Goal: Task Accomplishment & Management: Complete application form

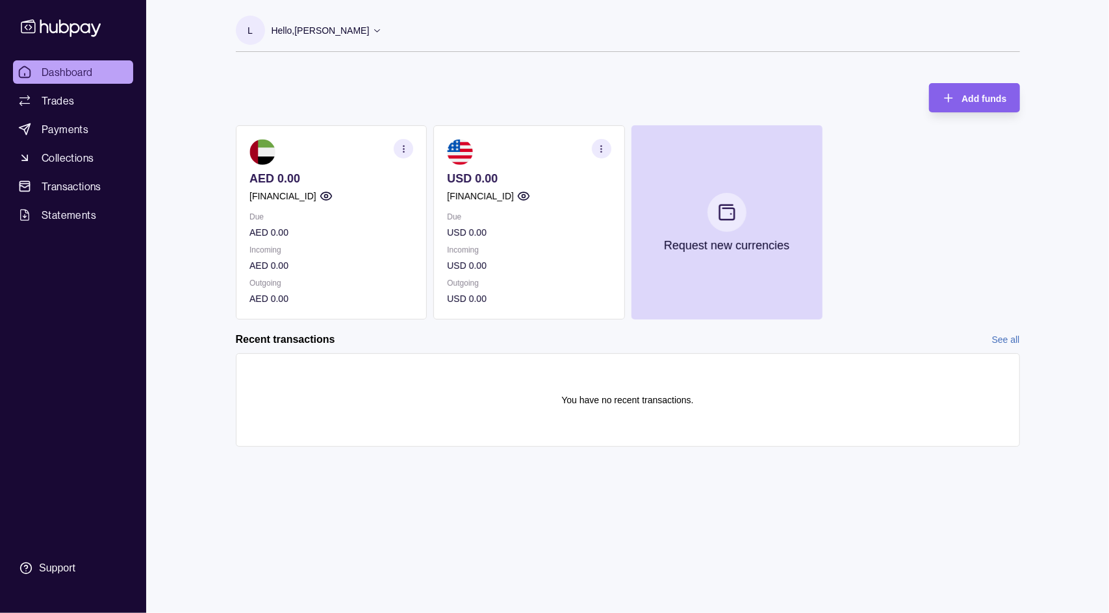
click at [332, 193] on icon "button" at bounding box center [325, 196] width 13 height 13
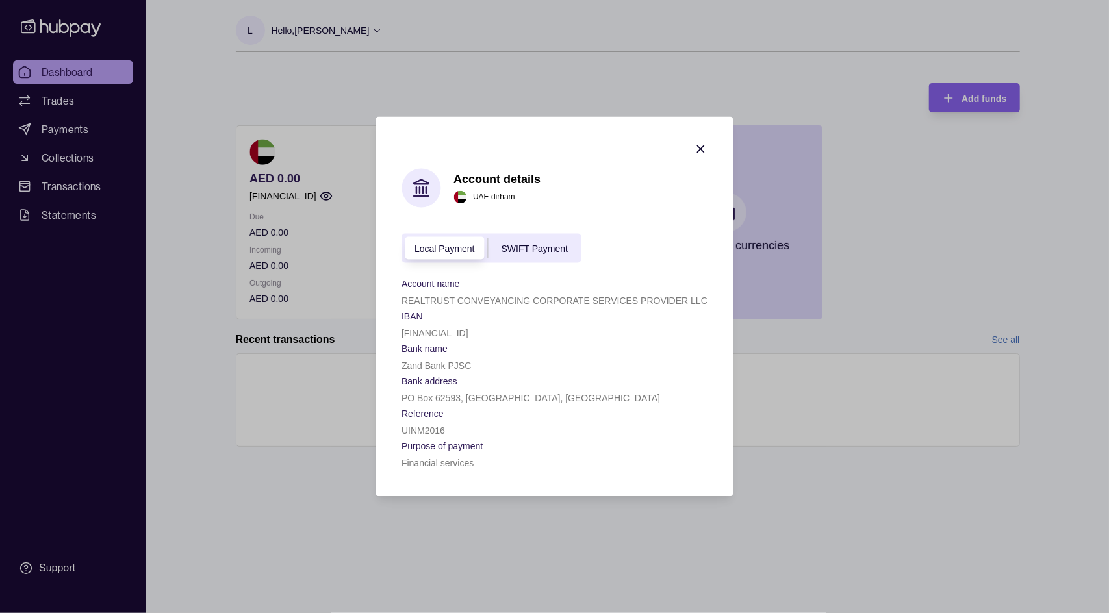
click at [536, 251] on span "SWIFT Payment" at bounding box center [534, 249] width 66 height 10
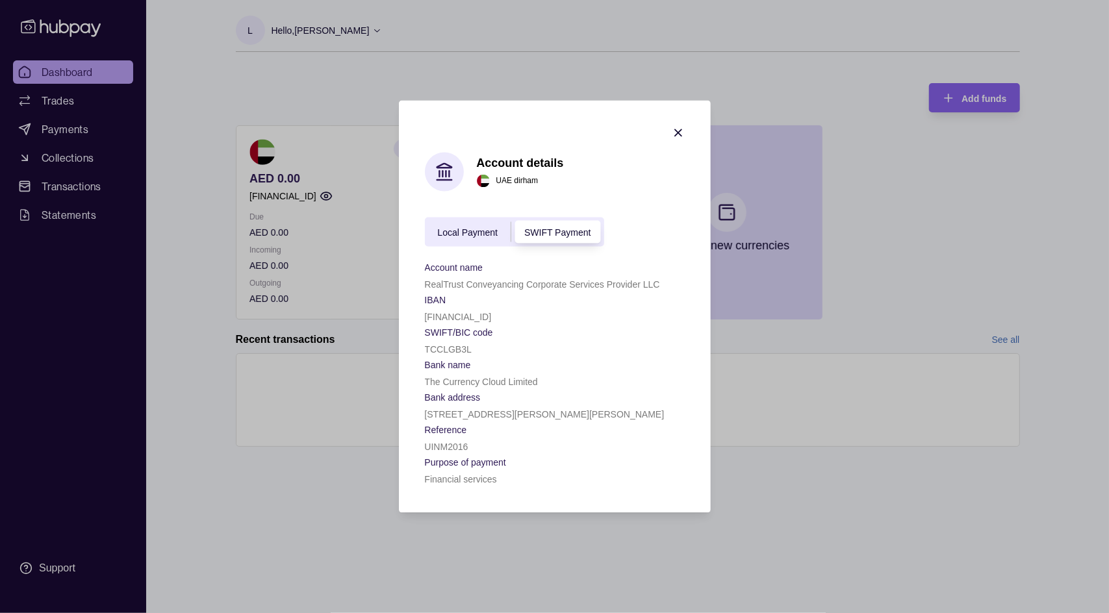
click at [481, 233] on span "Local Payment" at bounding box center [468, 232] width 60 height 10
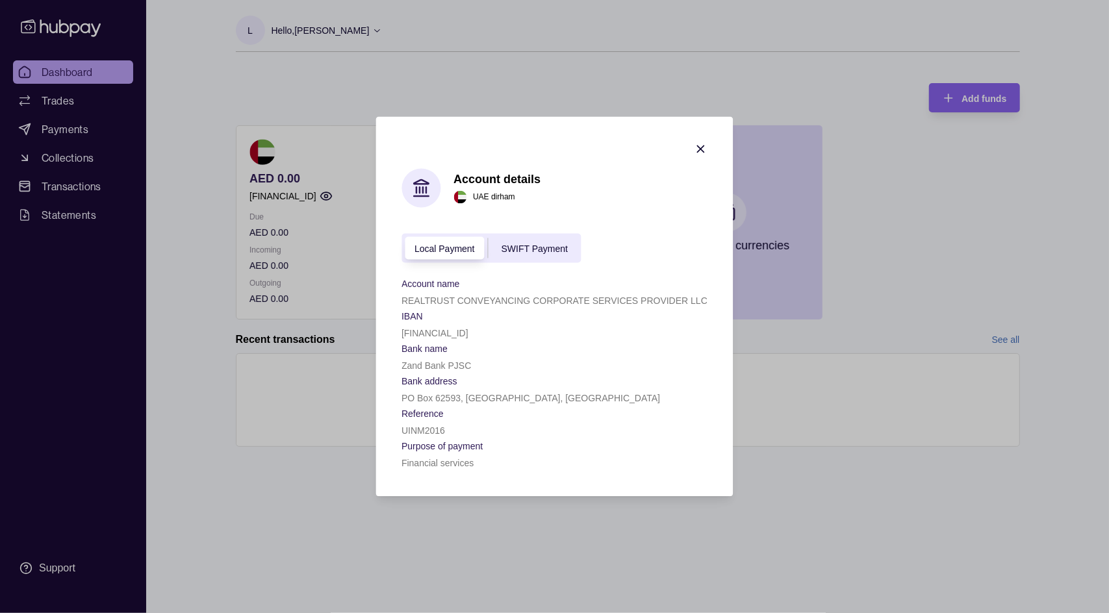
click at [550, 209] on div "Account details [GEOGRAPHIC_DATA] dirham Local Payment SWIFT Payment Account na…" at bounding box center [554, 320] width 306 height 302
click at [550, 211] on div "Account details [GEOGRAPHIC_DATA] dirham Local Payment SWIFT Payment Account na…" at bounding box center [554, 320] width 306 height 302
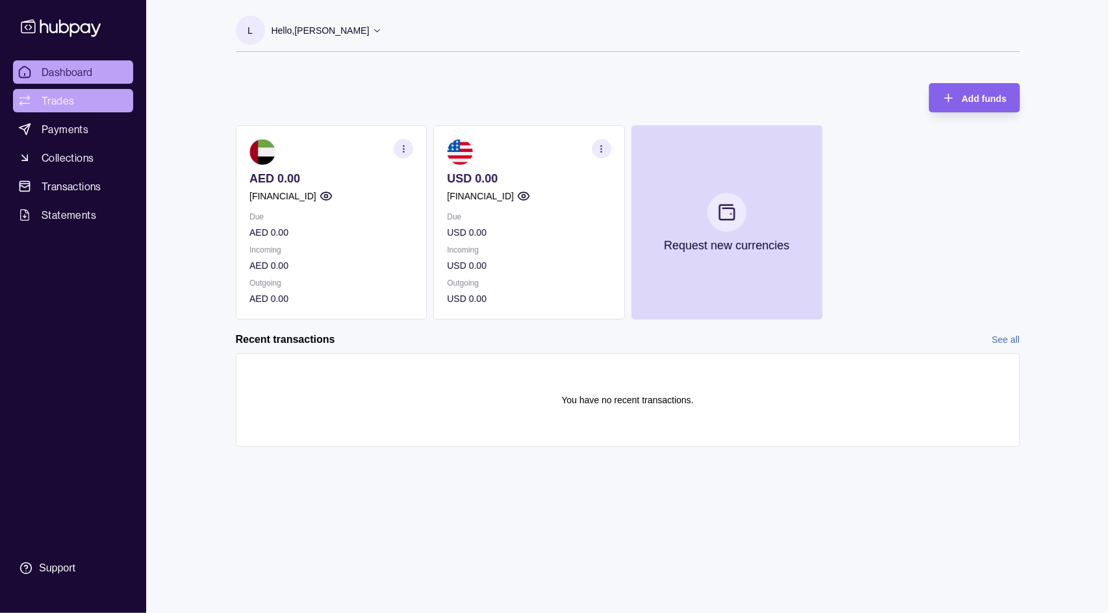
click at [64, 97] on span "Trades" at bounding box center [58, 101] width 32 height 16
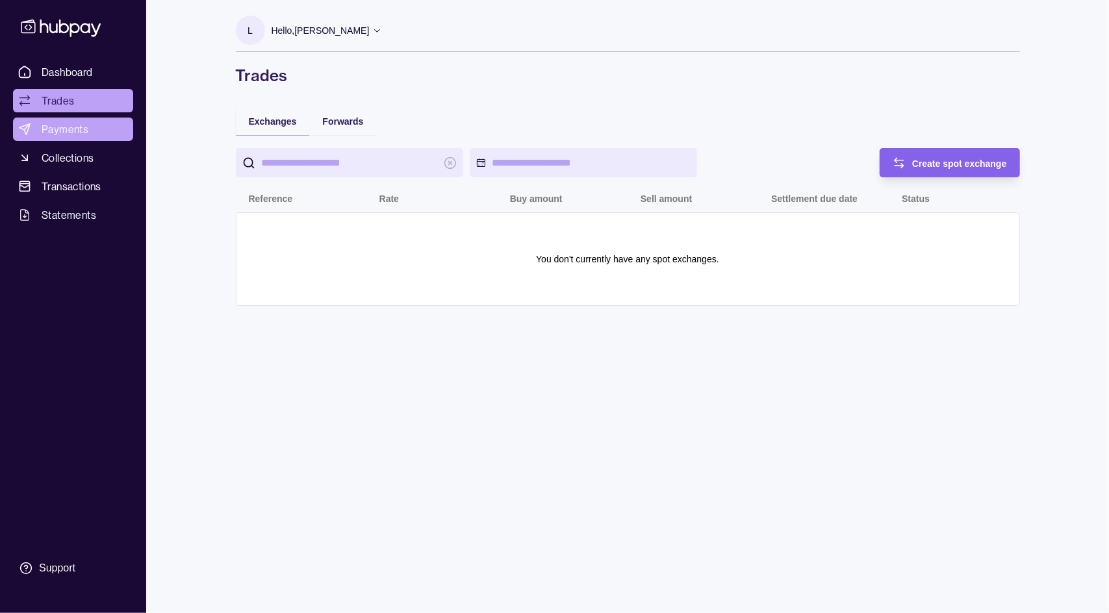
click at [79, 127] on span "Payments" at bounding box center [65, 129] width 47 height 16
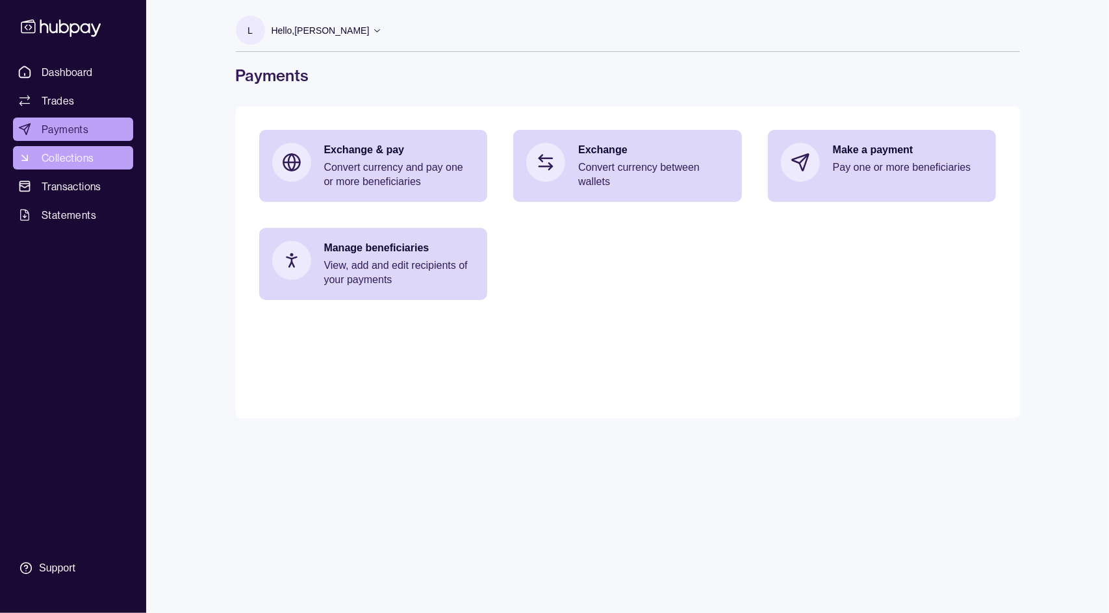
click at [84, 155] on span "Collections" at bounding box center [68, 158] width 52 height 16
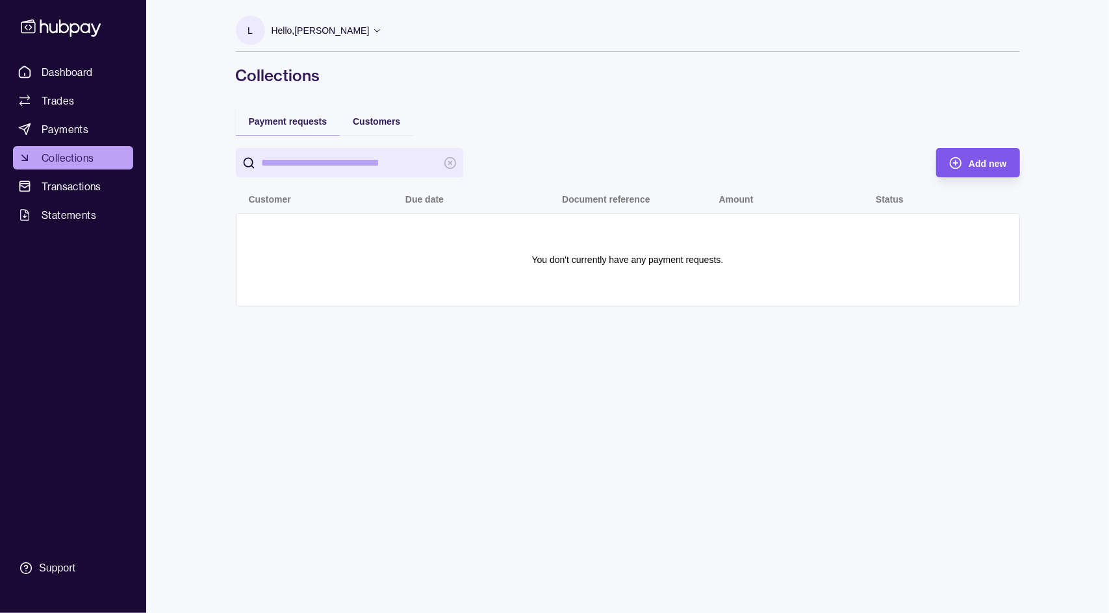
click at [550, 158] on span "Add new" at bounding box center [987, 163] width 38 height 10
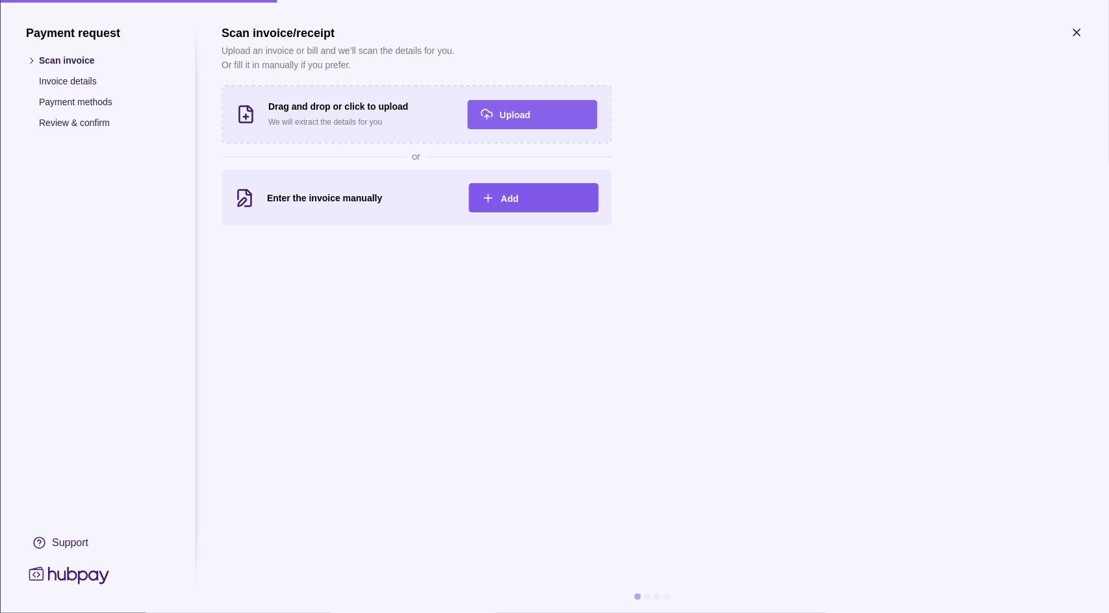
click at [531, 201] on div "Add" at bounding box center [543, 198] width 84 height 16
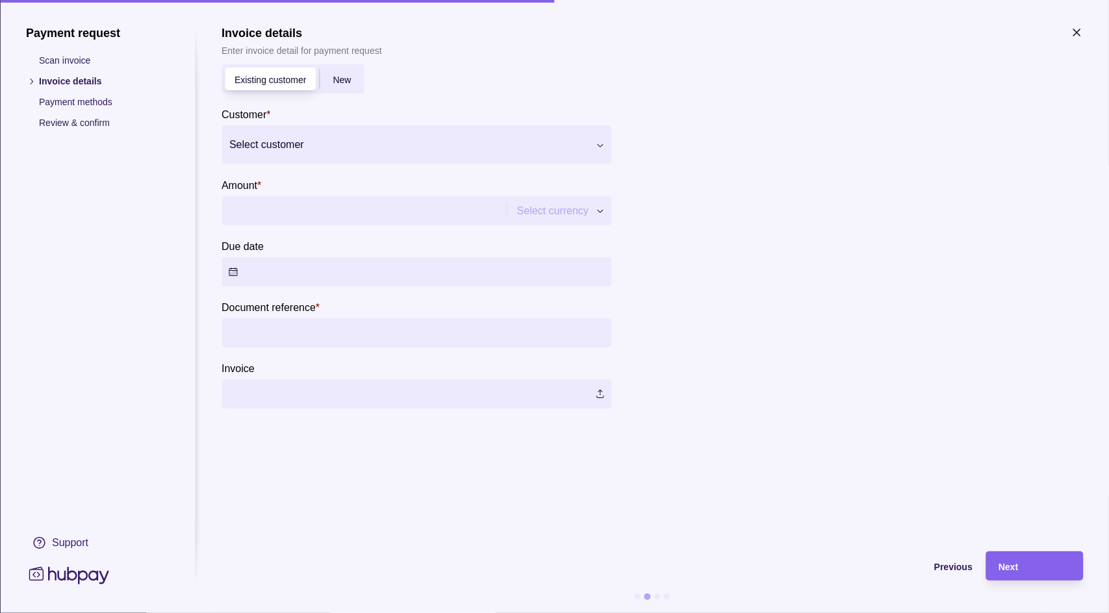
click at [328, 149] on div at bounding box center [408, 145] width 358 height 18
click at [550, 134] on div at bounding box center [887, 230] width 390 height 357
click at [312, 325] on input "Document reference *" at bounding box center [416, 332] width 377 height 29
